Goal: Task Accomplishment & Management: Manage account settings

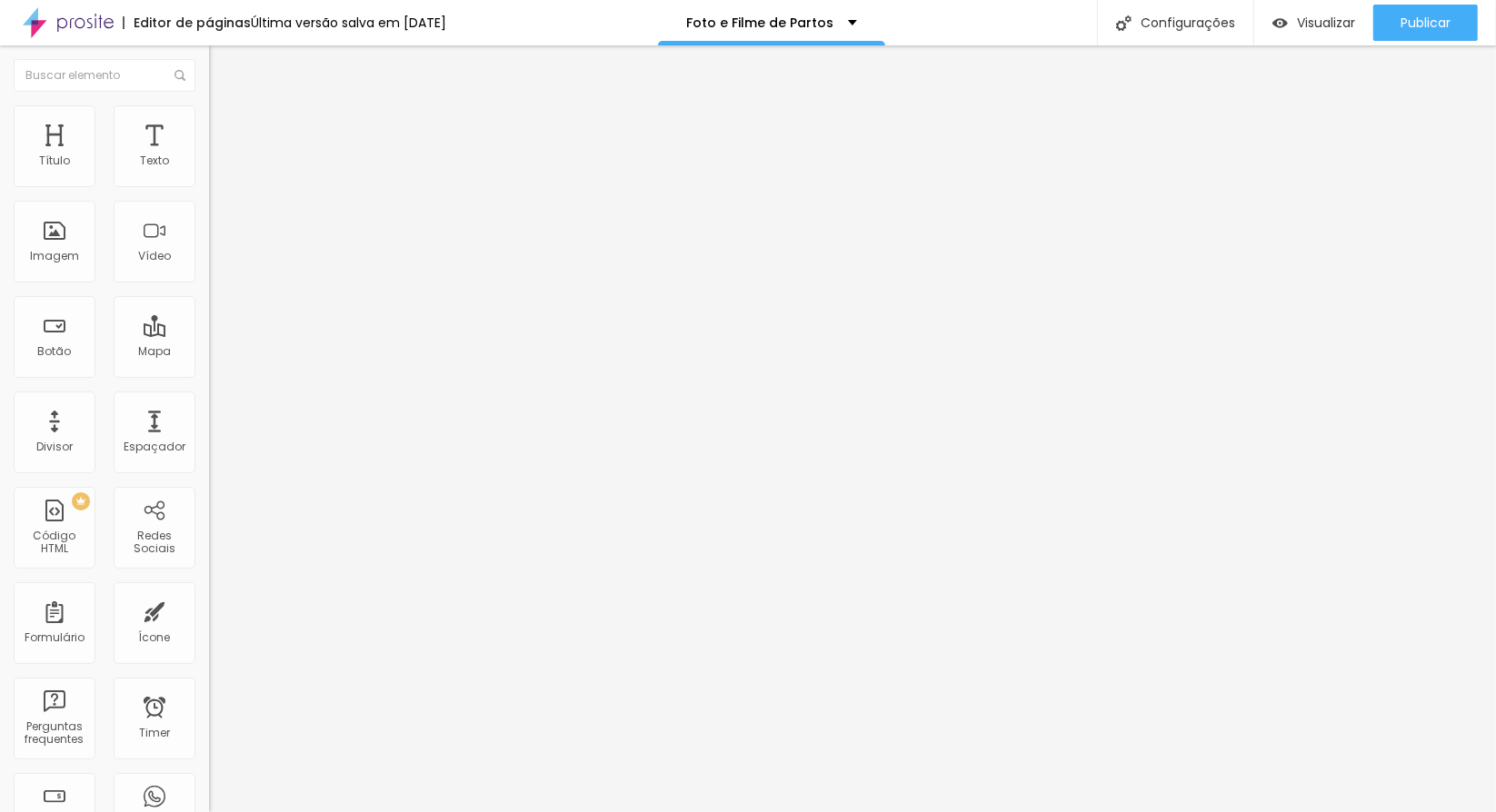
click at [209, 190] on div "Quantidade : 1 Editar perguntas" at bounding box center [313, 179] width 209 height 24
click at [209, 192] on span "Editar perguntas" at bounding box center [260, 185] width 103 height 16
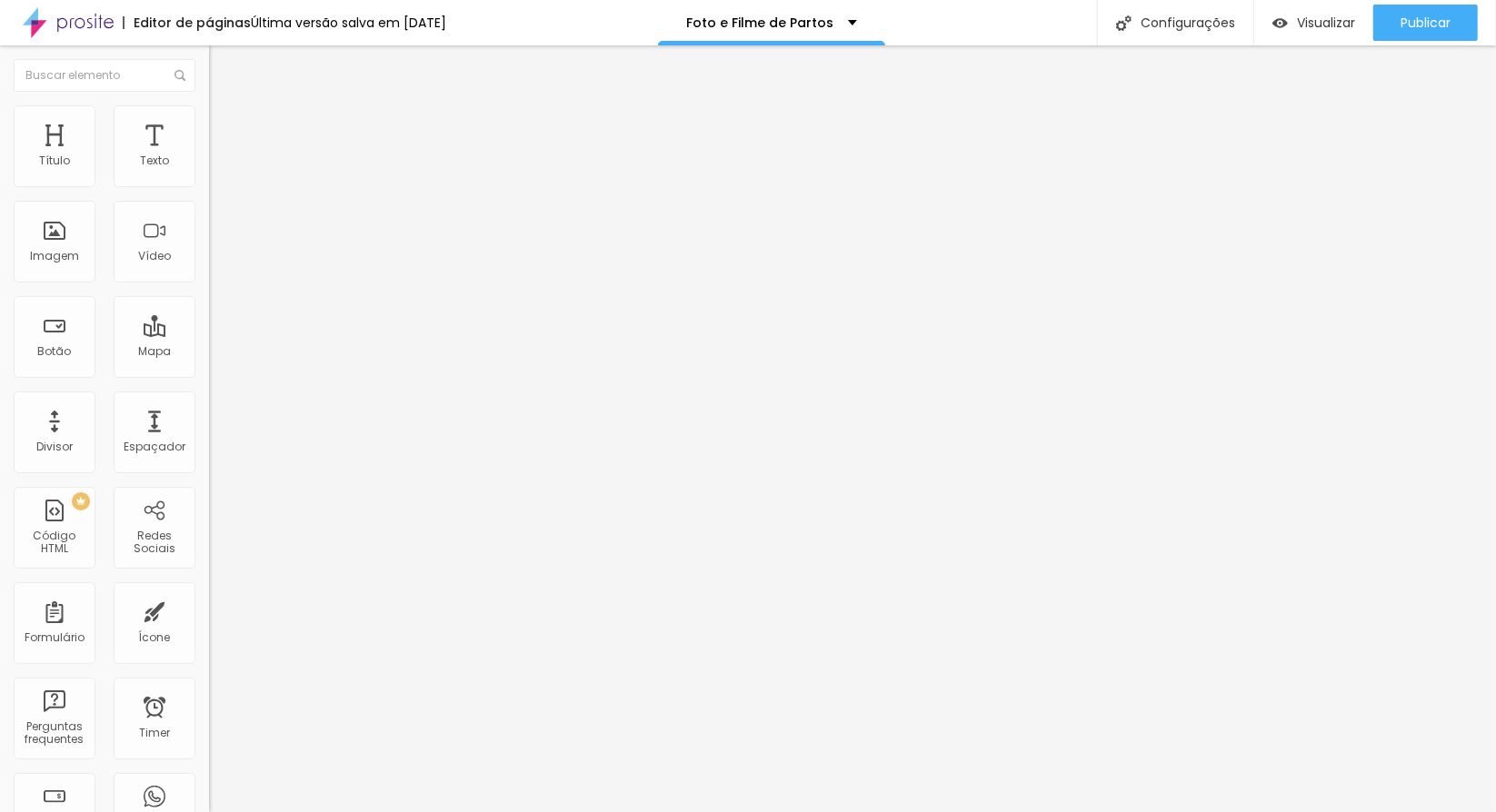
scroll to position [51, 0]
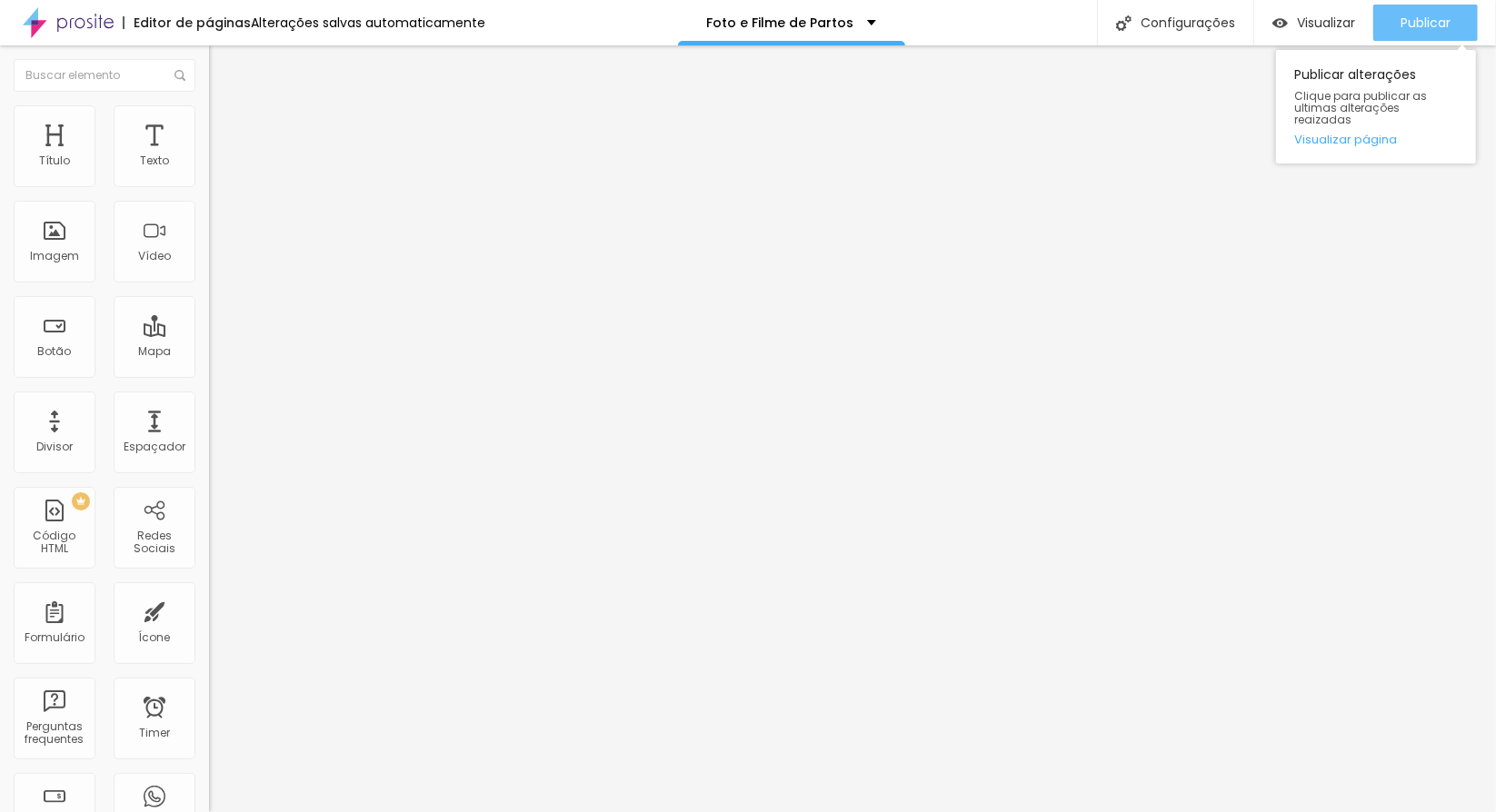
click at [1394, 30] on button "Publicar" at bounding box center [1425, 23] width 104 height 36
click at [1413, 23] on span "Publicar" at bounding box center [1435, 23] width 50 height 15
